Goal: Browse casually

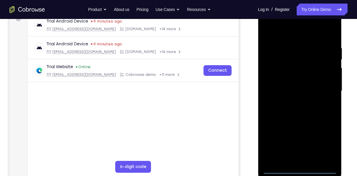
scroll to position [95, 0]
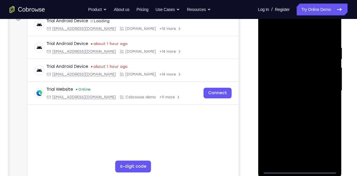
click at [300, 171] on div at bounding box center [300, 91] width 75 height 166
click at [328, 147] on div at bounding box center [300, 91] width 75 height 166
click at [273, 30] on div at bounding box center [300, 91] width 75 height 166
drag, startPoint x: 324, startPoint y: 90, endPoint x: 453, endPoint y: 45, distance: 137.2
click at [324, 90] on div at bounding box center [300, 91] width 75 height 166
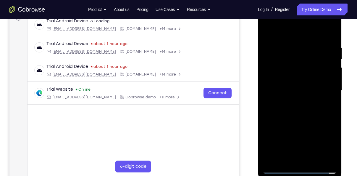
click at [292, 101] on div at bounding box center [300, 91] width 75 height 166
click at [291, 79] on div at bounding box center [300, 91] width 75 height 166
click at [296, 89] on div at bounding box center [300, 91] width 75 height 166
click at [296, 100] on div at bounding box center [300, 91] width 75 height 166
click at [301, 75] on div at bounding box center [300, 91] width 75 height 166
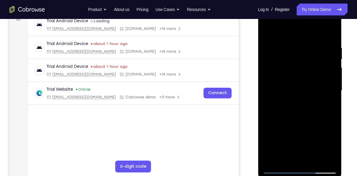
click at [290, 46] on div at bounding box center [300, 91] width 75 height 166
click at [331, 158] on div at bounding box center [300, 91] width 75 height 166
click at [331, 32] on div at bounding box center [300, 91] width 75 height 166
click at [312, 47] on div at bounding box center [300, 91] width 75 height 166
click at [332, 31] on div at bounding box center [300, 91] width 75 height 166
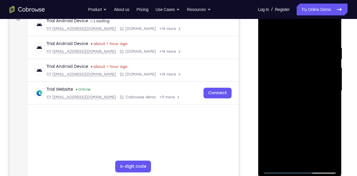
click at [316, 161] on div at bounding box center [300, 91] width 75 height 166
click at [293, 123] on div at bounding box center [300, 91] width 75 height 166
click at [294, 96] on div at bounding box center [300, 91] width 75 height 166
click at [267, 32] on div at bounding box center [300, 91] width 75 height 166
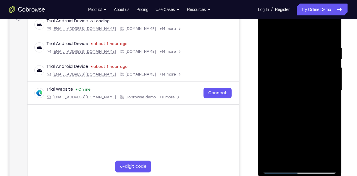
drag, startPoint x: 310, startPoint y: 70, endPoint x: 305, endPoint y: 150, distance: 79.2
click at [305, 150] on div at bounding box center [300, 91] width 75 height 166
click at [288, 46] on div at bounding box center [300, 91] width 75 height 166
click at [320, 156] on div at bounding box center [300, 91] width 75 height 166
click at [330, 130] on div at bounding box center [300, 91] width 75 height 166
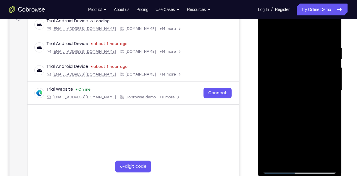
click at [330, 130] on div at bounding box center [300, 91] width 75 height 166
click at [332, 30] on div at bounding box center [300, 91] width 75 height 166
